Goal: Information Seeking & Learning: Find specific fact

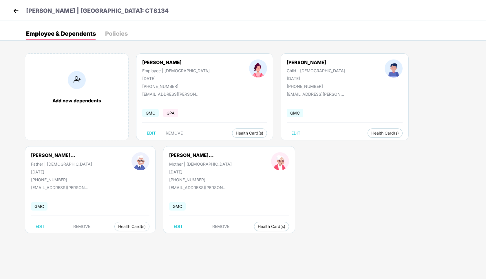
click at [15, 11] on img at bounding box center [16, 10] width 9 height 9
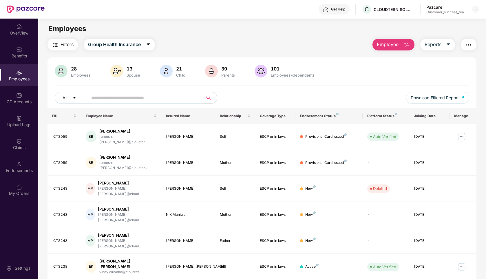
click at [117, 96] on input "text" at bounding box center [143, 97] width 104 height 9
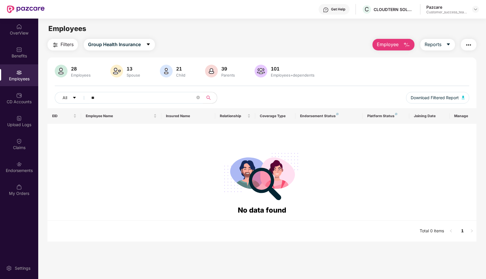
type input "*"
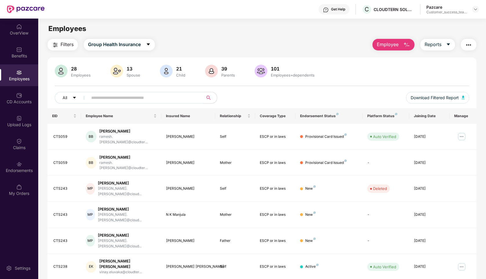
click at [68, 45] on span "Filters" at bounding box center [67, 44] width 13 height 7
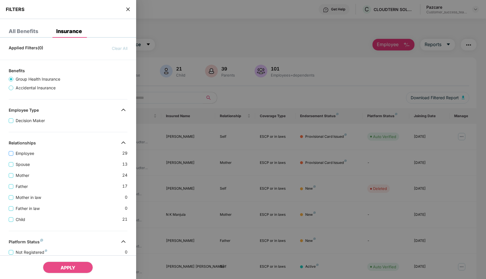
click at [25, 154] on span "Employee" at bounding box center [24, 153] width 23 height 6
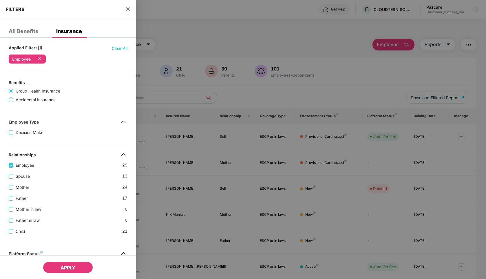
click at [62, 270] on span "APPLY" at bounding box center [68, 267] width 15 height 6
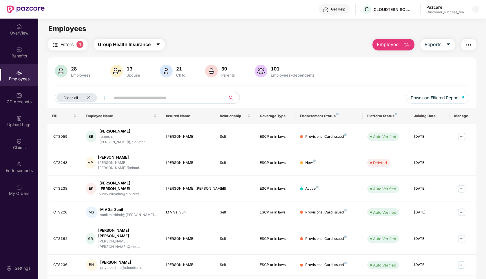
click at [124, 43] on span "Group Health Insurance" at bounding box center [124, 44] width 53 height 7
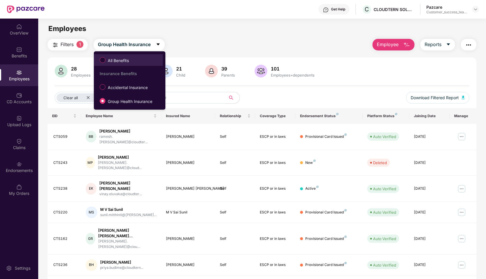
click at [111, 61] on span "All Benefits" at bounding box center [118, 60] width 26 height 6
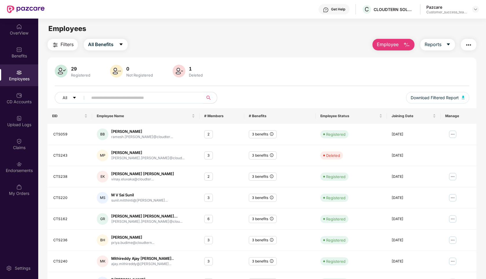
click at [106, 96] on input "text" at bounding box center [143, 97] width 104 height 9
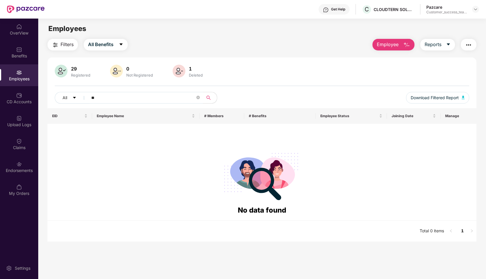
type input "*"
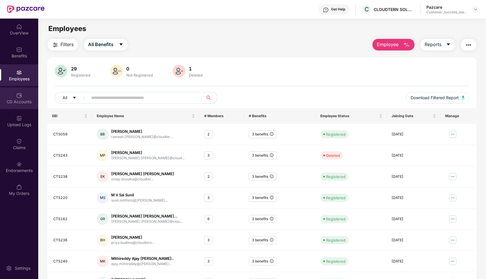
click at [17, 98] on img at bounding box center [19, 95] width 6 height 6
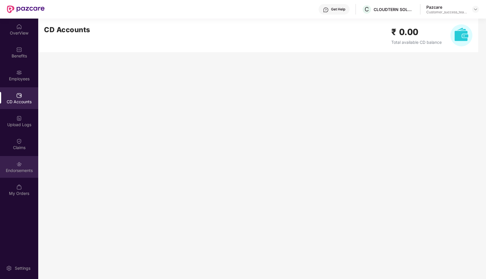
click at [21, 166] on img at bounding box center [19, 164] width 6 height 6
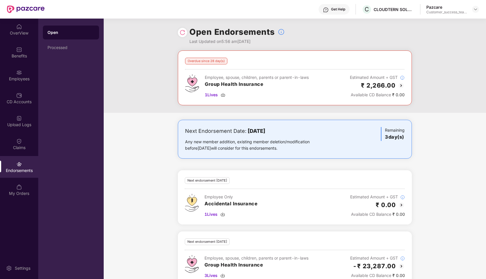
click at [401, 85] on img at bounding box center [401, 85] width 7 height 7
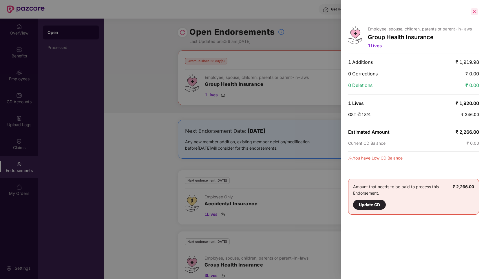
click at [475, 11] on div at bounding box center [474, 11] width 9 height 9
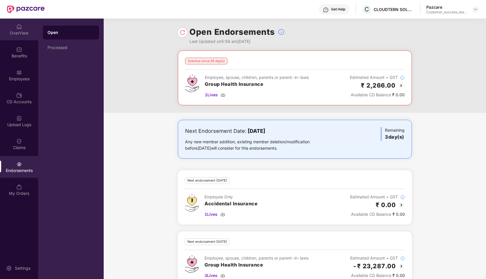
click at [17, 33] on div "OverView" at bounding box center [19, 33] width 38 height 6
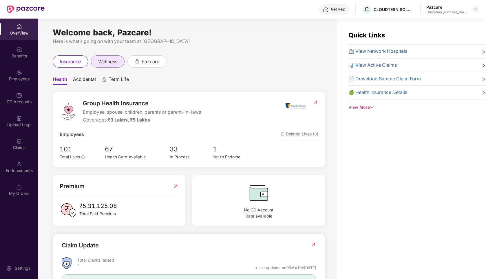
click at [117, 59] on span "wellness" at bounding box center [107, 61] width 19 height 7
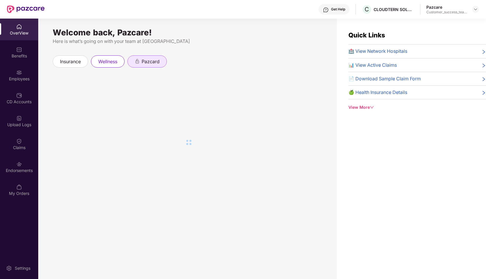
click at [157, 61] on span "pazcard" at bounding box center [151, 61] width 18 height 7
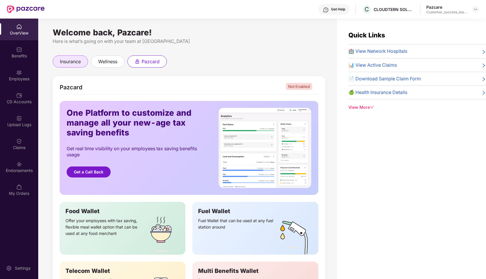
click at [64, 61] on span "insurance" at bounding box center [70, 61] width 21 height 7
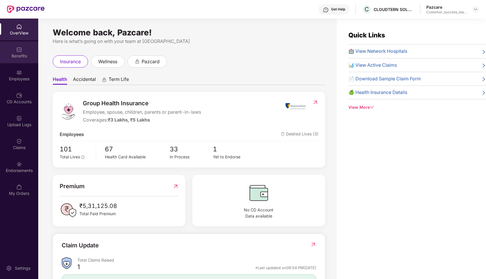
click at [20, 51] on img at bounding box center [19, 50] width 6 height 6
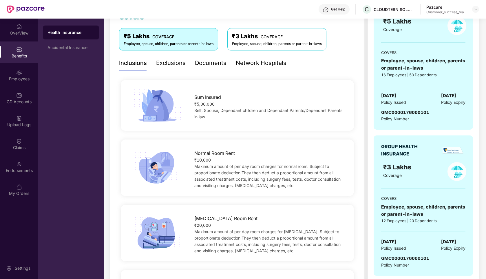
scroll to position [69, 0]
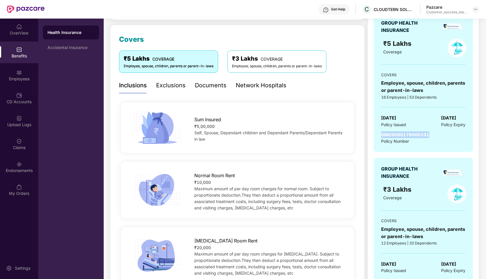
drag, startPoint x: 432, startPoint y: 133, endPoint x: 382, endPoint y: 135, distance: 49.5
click at [382, 135] on div "GMC0000176000101 Policy Number" at bounding box center [423, 137] width 84 height 13
copy span "GMC0000176000101"
click at [83, 50] on div "Accidental Insurance" at bounding box center [70, 47] width 47 height 5
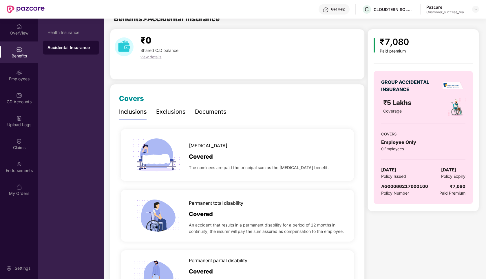
scroll to position [0, 0]
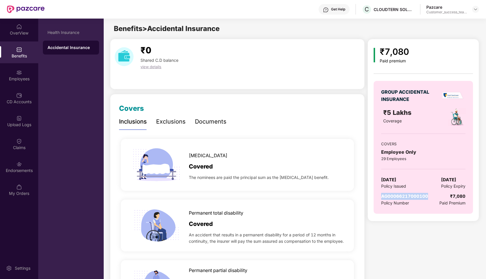
drag, startPoint x: 428, startPoint y: 196, endPoint x: 381, endPoint y: 193, distance: 47.3
click at [381, 193] on div "AG00066217000100 Policy Number ₹7,080 Paid Premium" at bounding box center [423, 199] width 84 height 13
copy span "AG00066217000100"
click at [18, 161] on img at bounding box center [19, 164] width 6 height 6
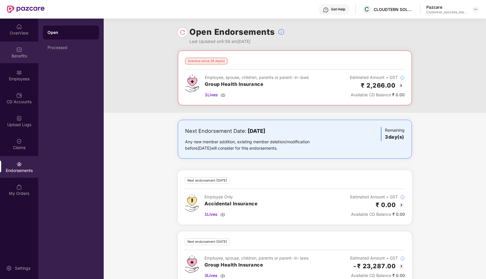
click at [22, 60] on div "Benefits" at bounding box center [19, 52] width 38 height 22
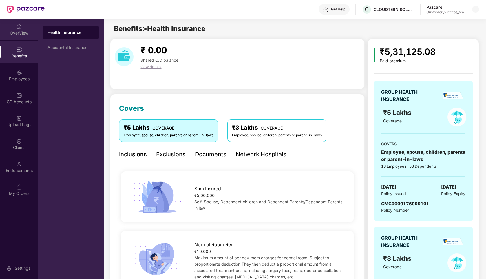
click at [18, 29] on img at bounding box center [19, 27] width 6 height 6
